Goal: Book appointment/travel/reservation

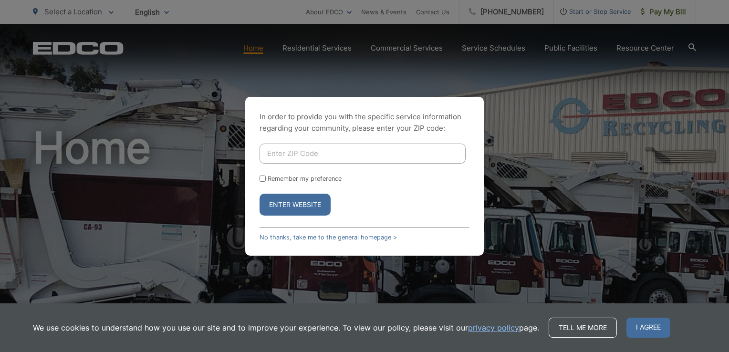
click at [349, 148] on input "Enter ZIP Code" at bounding box center [363, 154] width 206 height 20
click at [301, 205] on button "Enter Website" at bounding box center [295, 205] width 71 height 22
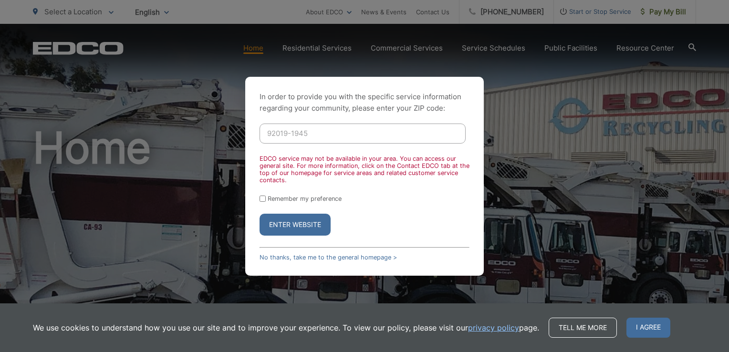
click at [282, 224] on button "Enter Website" at bounding box center [295, 225] width 71 height 22
click at [363, 131] on input "92019-1945" at bounding box center [363, 134] width 206 height 20
click at [464, 220] on div "Enter Website" at bounding box center [365, 225] width 210 height 22
click at [293, 232] on button "Enter Website" at bounding box center [295, 225] width 71 height 22
click at [306, 224] on button "Enter Website" at bounding box center [295, 225] width 71 height 22
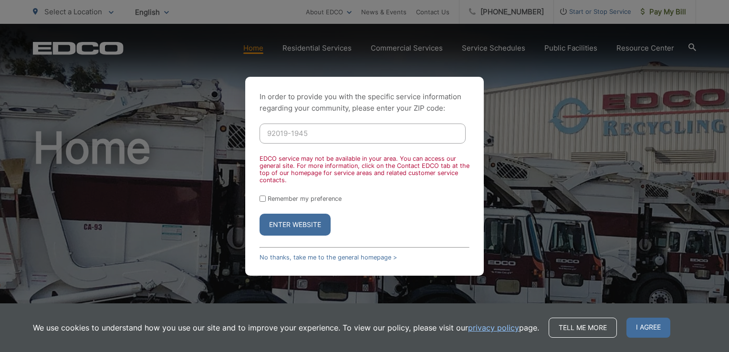
click at [336, 132] on input "92019-1945" at bounding box center [363, 134] width 206 height 20
type input "92019"
click at [260, 214] on button "Enter Website" at bounding box center [295, 225] width 71 height 22
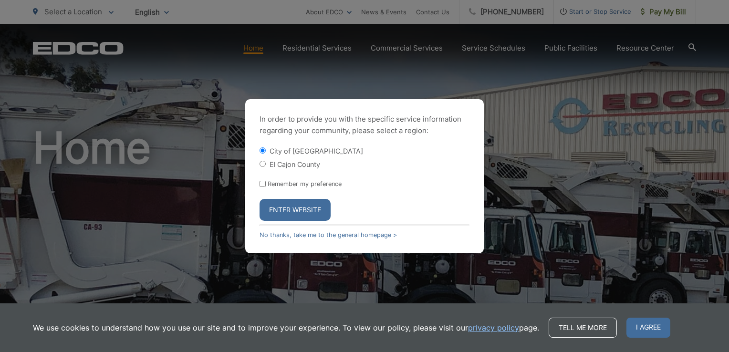
click at [283, 215] on button "Enter Website" at bounding box center [295, 210] width 71 height 22
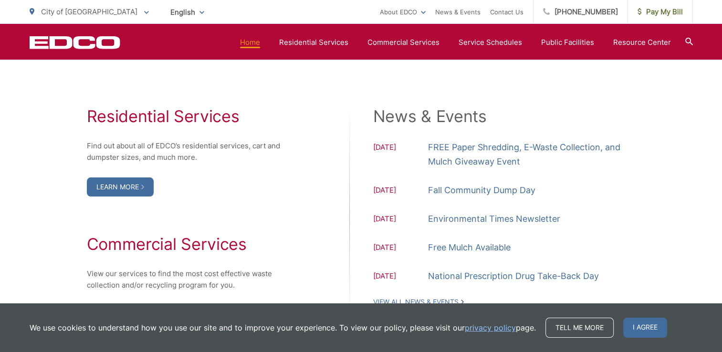
scroll to position [1002, 0]
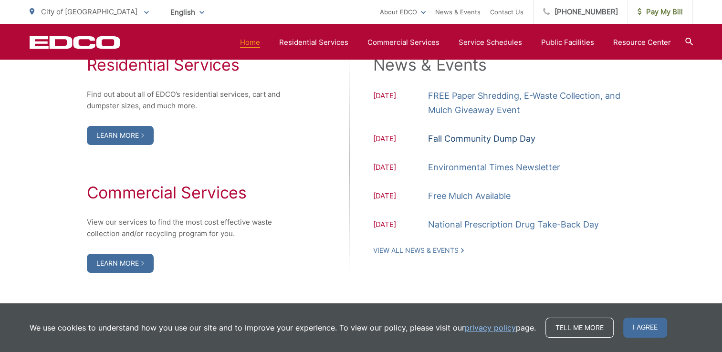
click at [494, 141] on link "Fall Community Dump Day" at bounding box center [481, 139] width 107 height 14
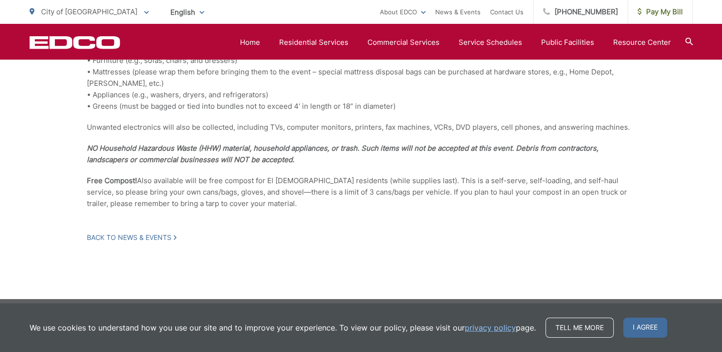
scroll to position [349, 0]
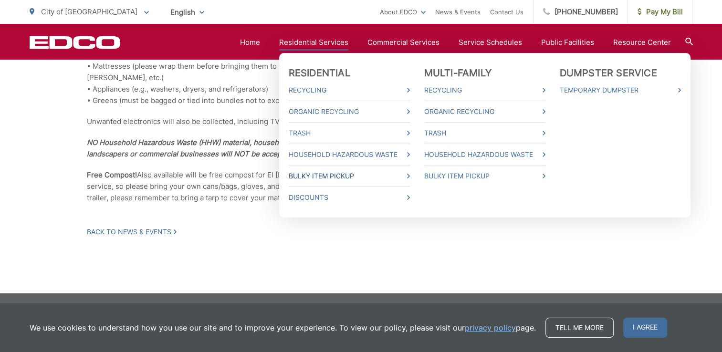
click at [403, 175] on link "Bulky Item Pickup" at bounding box center [349, 175] width 121 height 11
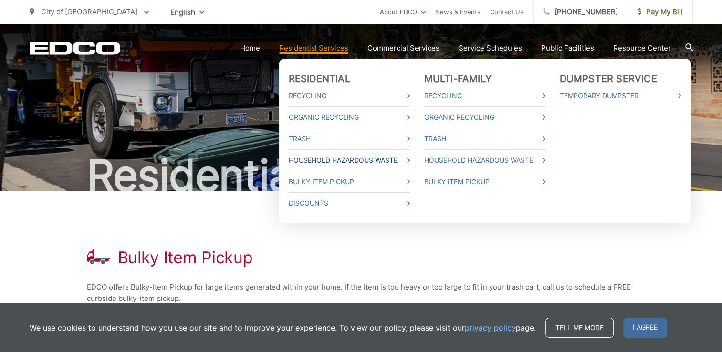
click at [304, 161] on link "Household Hazardous Waste" at bounding box center [349, 160] width 121 height 11
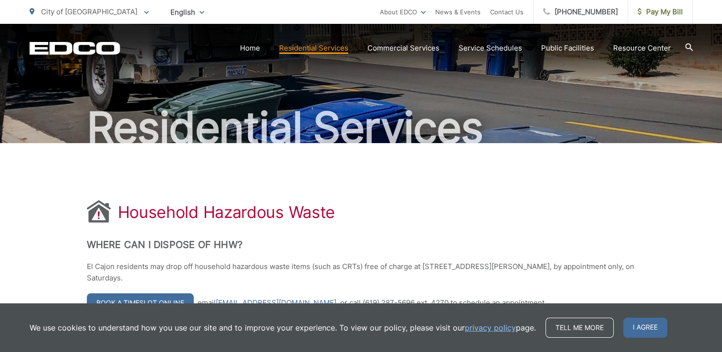
scroll to position [95, 0]
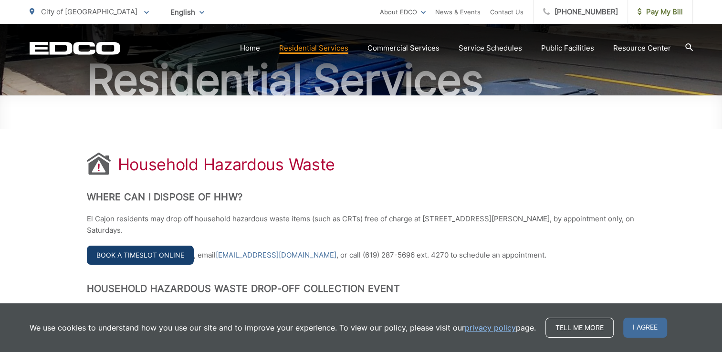
click at [157, 253] on link "Book a Timeslot Online" at bounding box center [140, 255] width 107 height 19
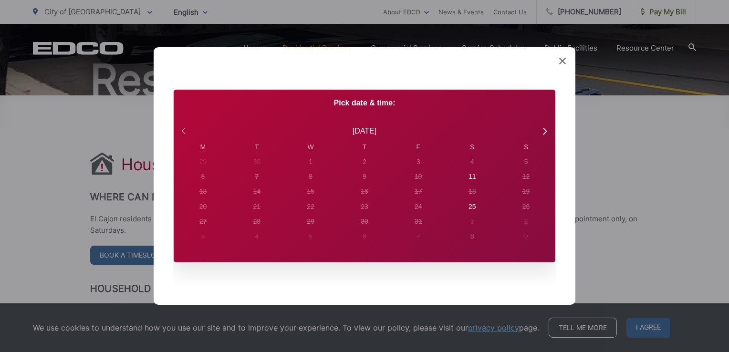
click at [184, 129] on icon at bounding box center [183, 130] width 4 height 7
click at [543, 132] on icon at bounding box center [544, 131] width 12 height 12
click at [475, 205] on div "25" at bounding box center [473, 207] width 8 height 10
radio input "true"
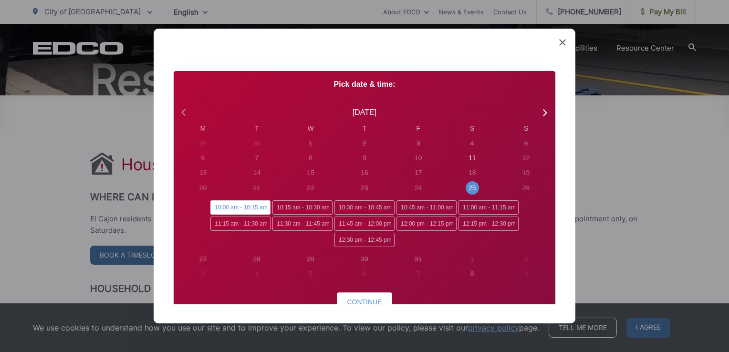
click at [182, 111] on icon at bounding box center [183, 112] width 4 height 7
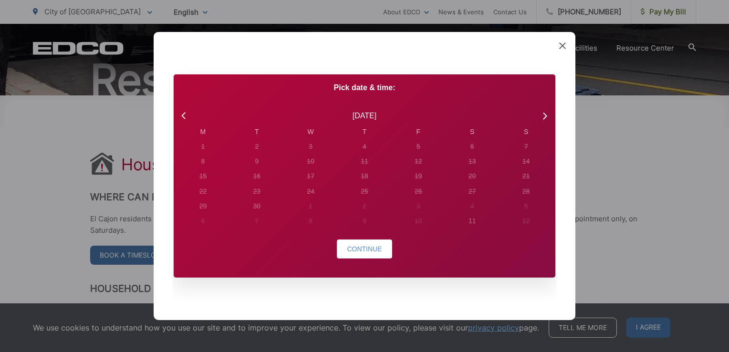
click at [562, 44] on icon at bounding box center [562, 45] width 7 height 7
